Goal: Find specific page/section: Find specific page/section

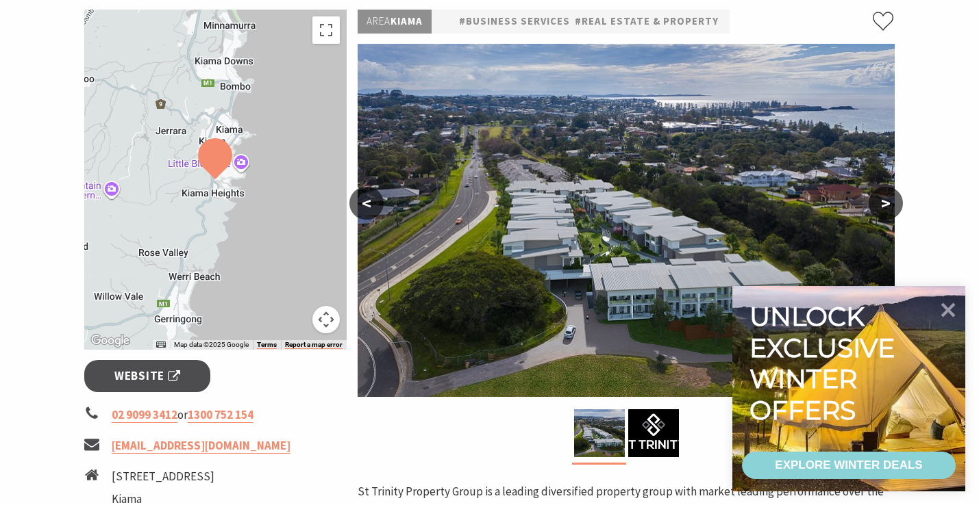
scroll to position [274, 0]
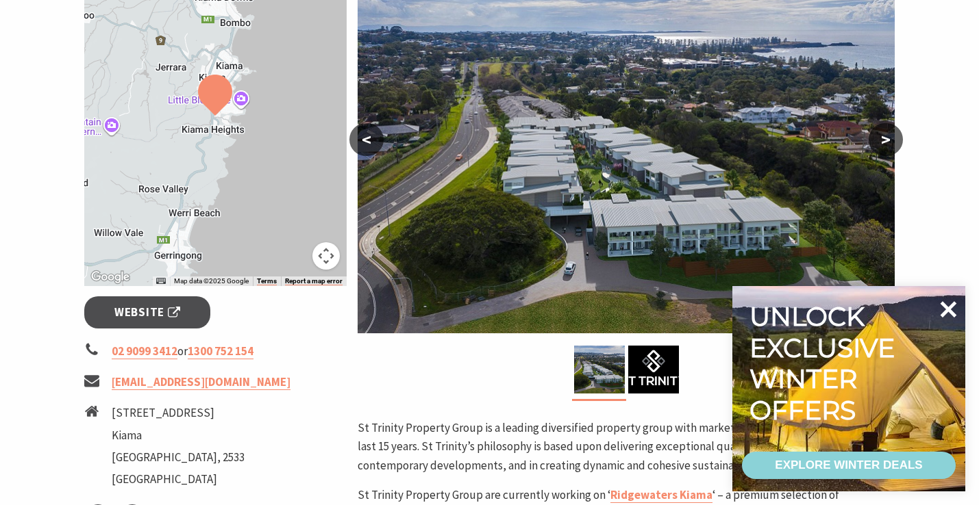
click at [951, 311] on icon at bounding box center [948, 309] width 16 height 16
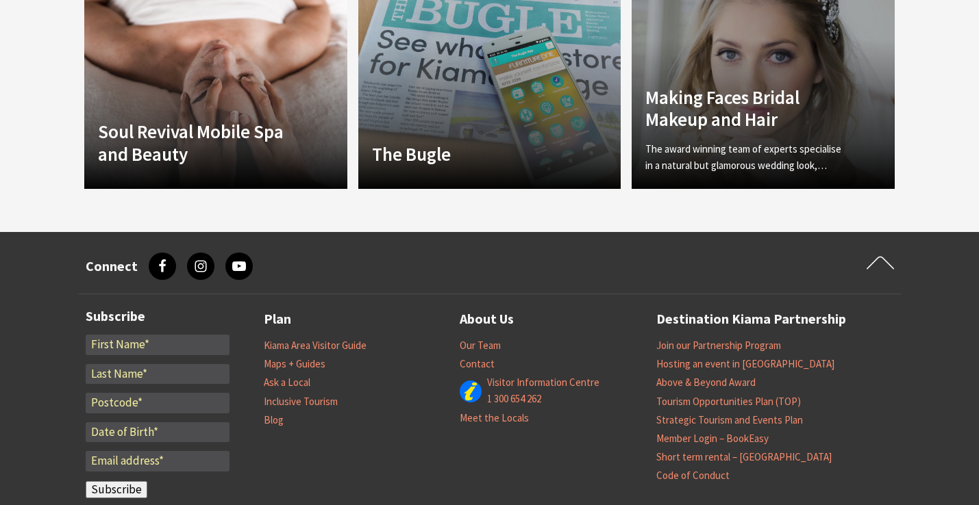
scroll to position [1096, 0]
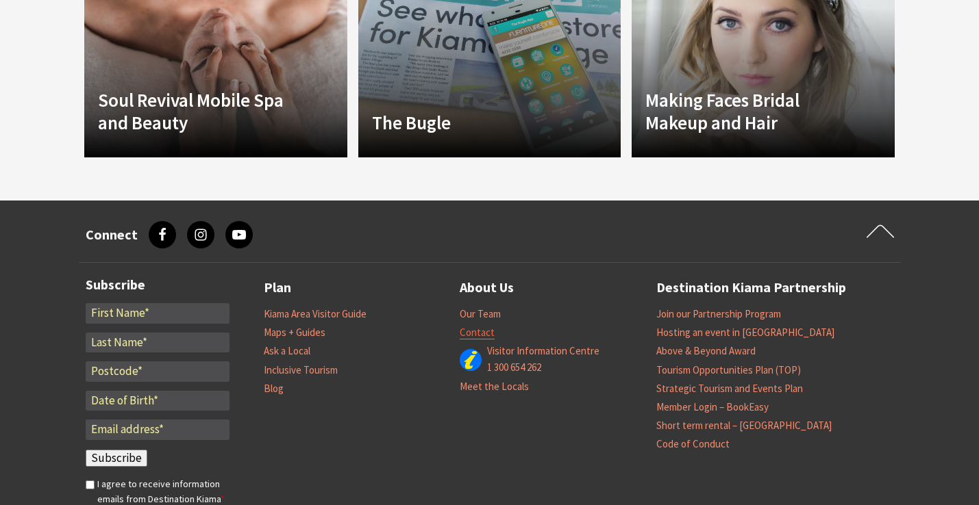
click at [479, 336] on link "Contact" at bounding box center [477, 333] width 35 height 14
